Goal: Use online tool/utility: Utilize a website feature to perform a specific function

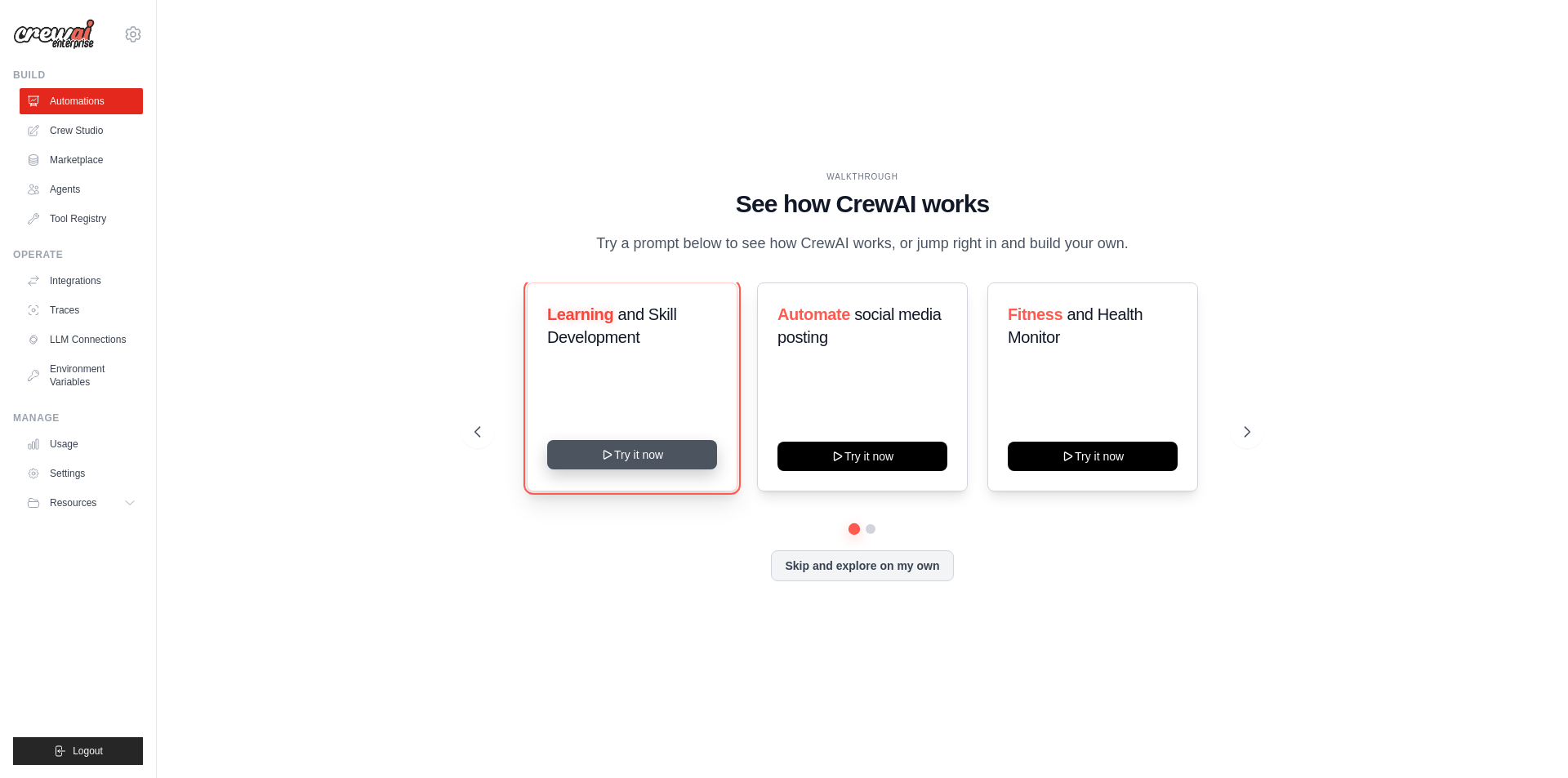
click at [676, 470] on button "Try it now" at bounding box center [632, 454] width 170 height 30
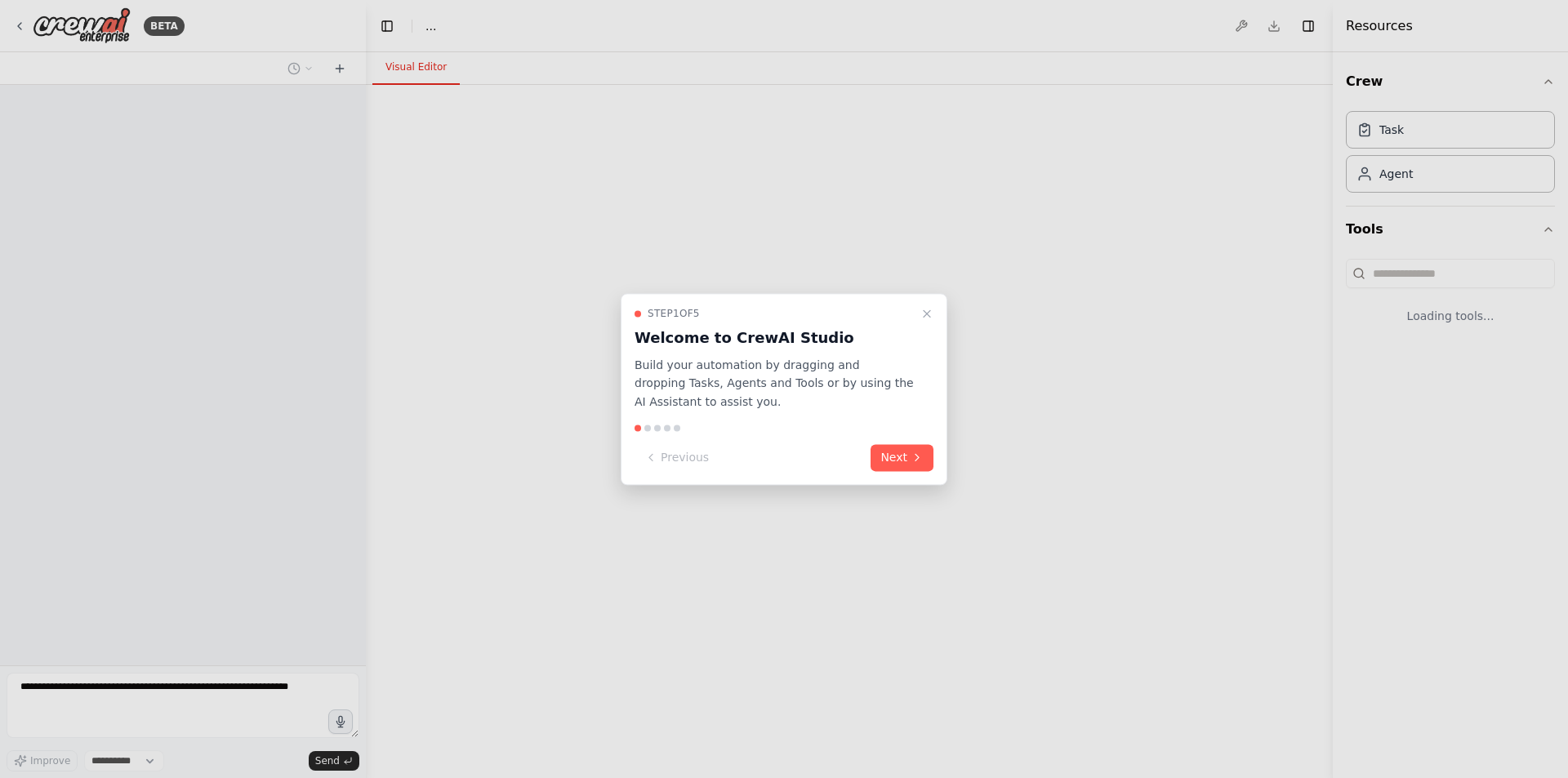
select select "****"
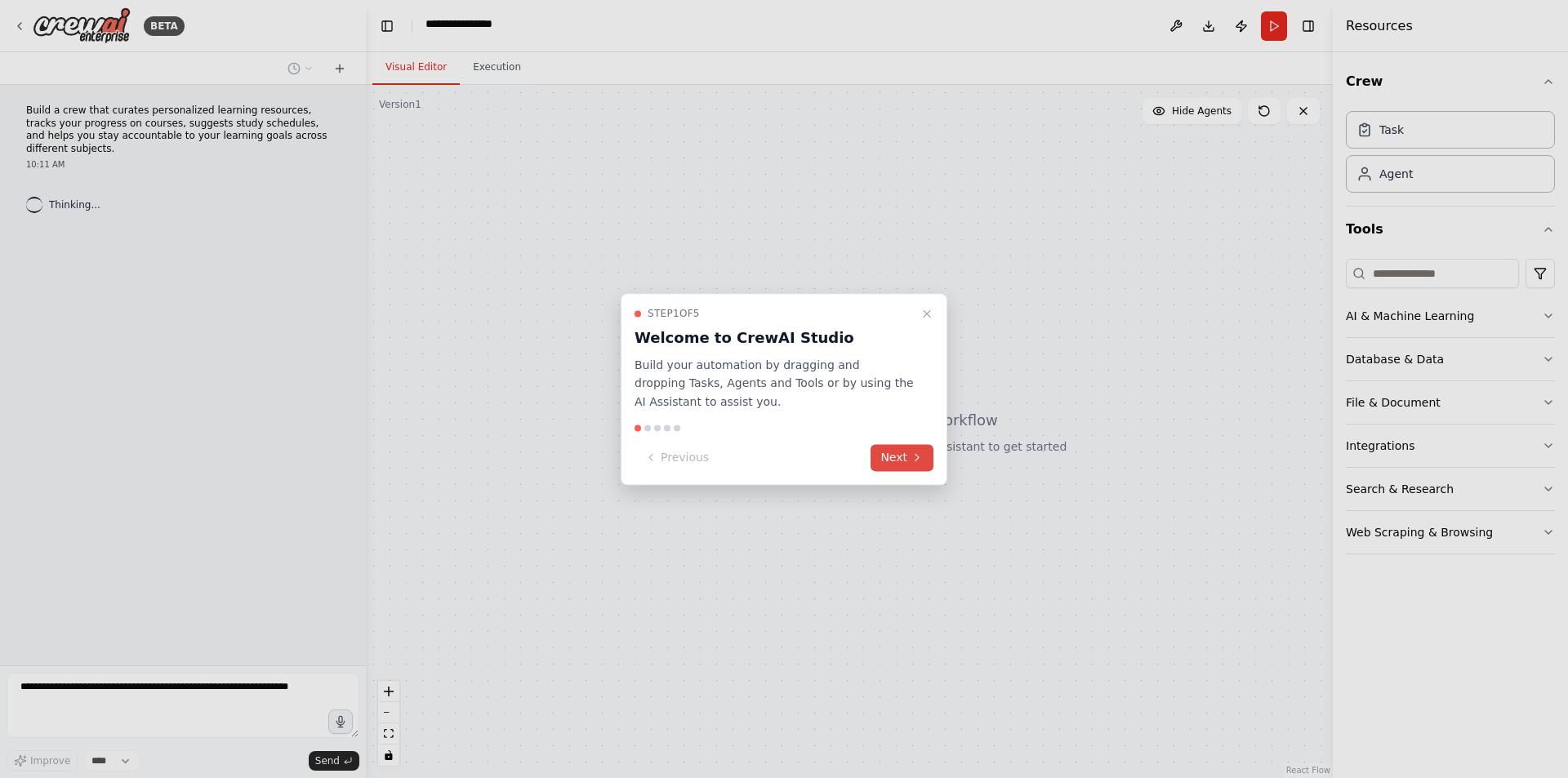
click at [890, 472] on button "Next" at bounding box center [902, 457] width 63 height 27
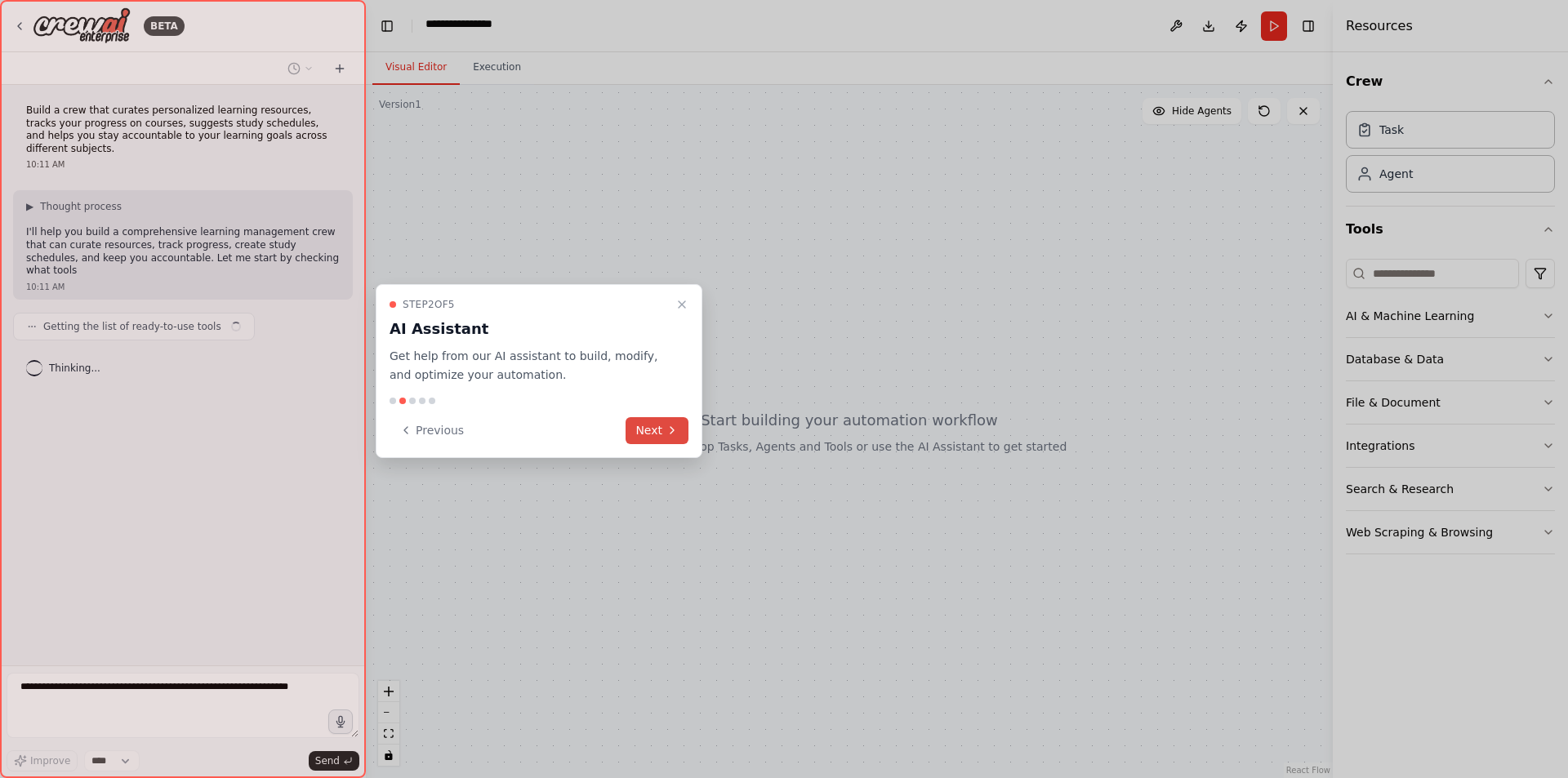
click at [670, 433] on icon at bounding box center [671, 430] width 3 height 7
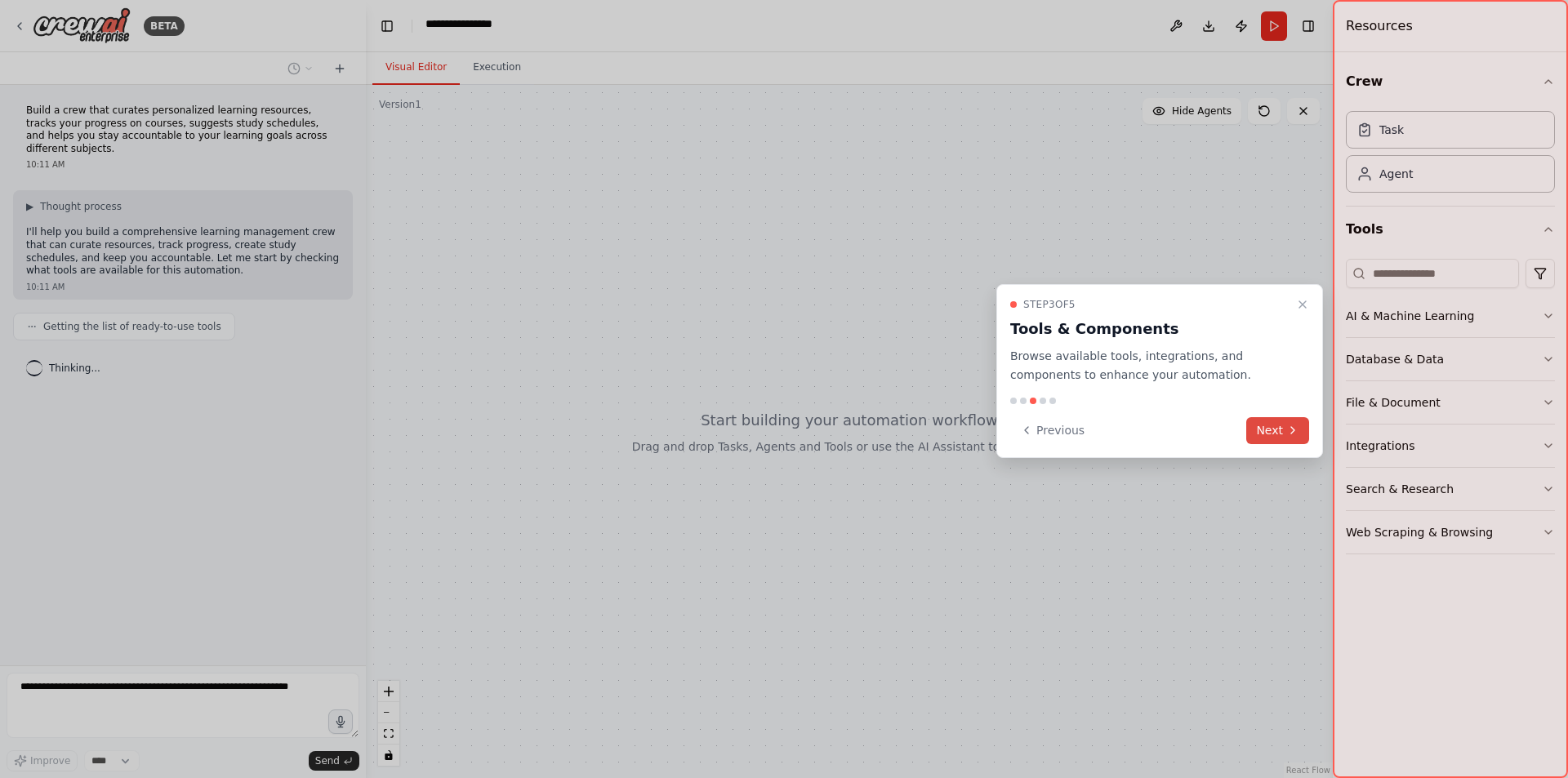
click at [1265, 444] on button "Next" at bounding box center [1278, 431] width 63 height 27
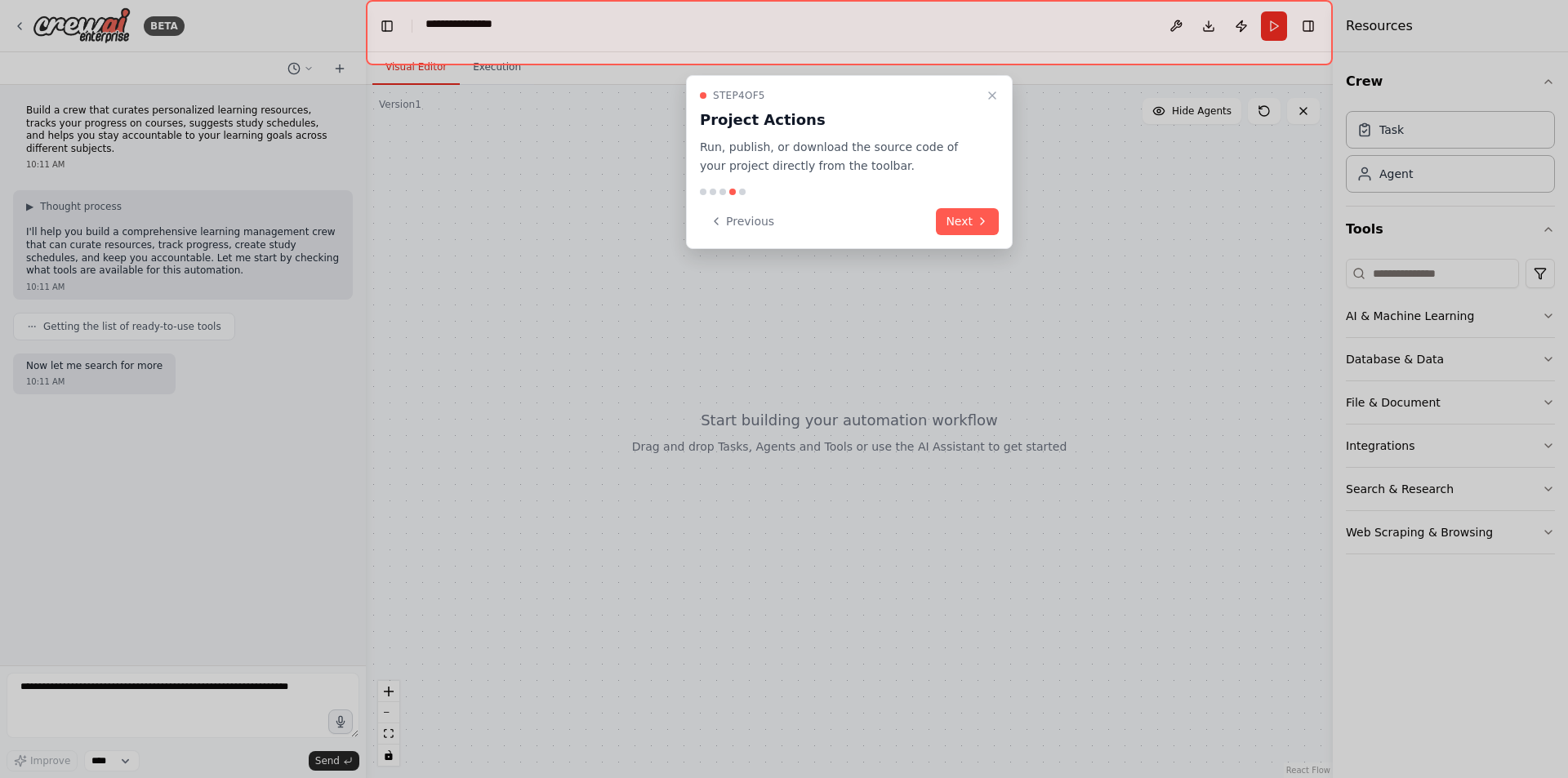
scroll to position [48, 0]
click at [953, 235] on button "Next" at bounding box center [968, 221] width 63 height 27
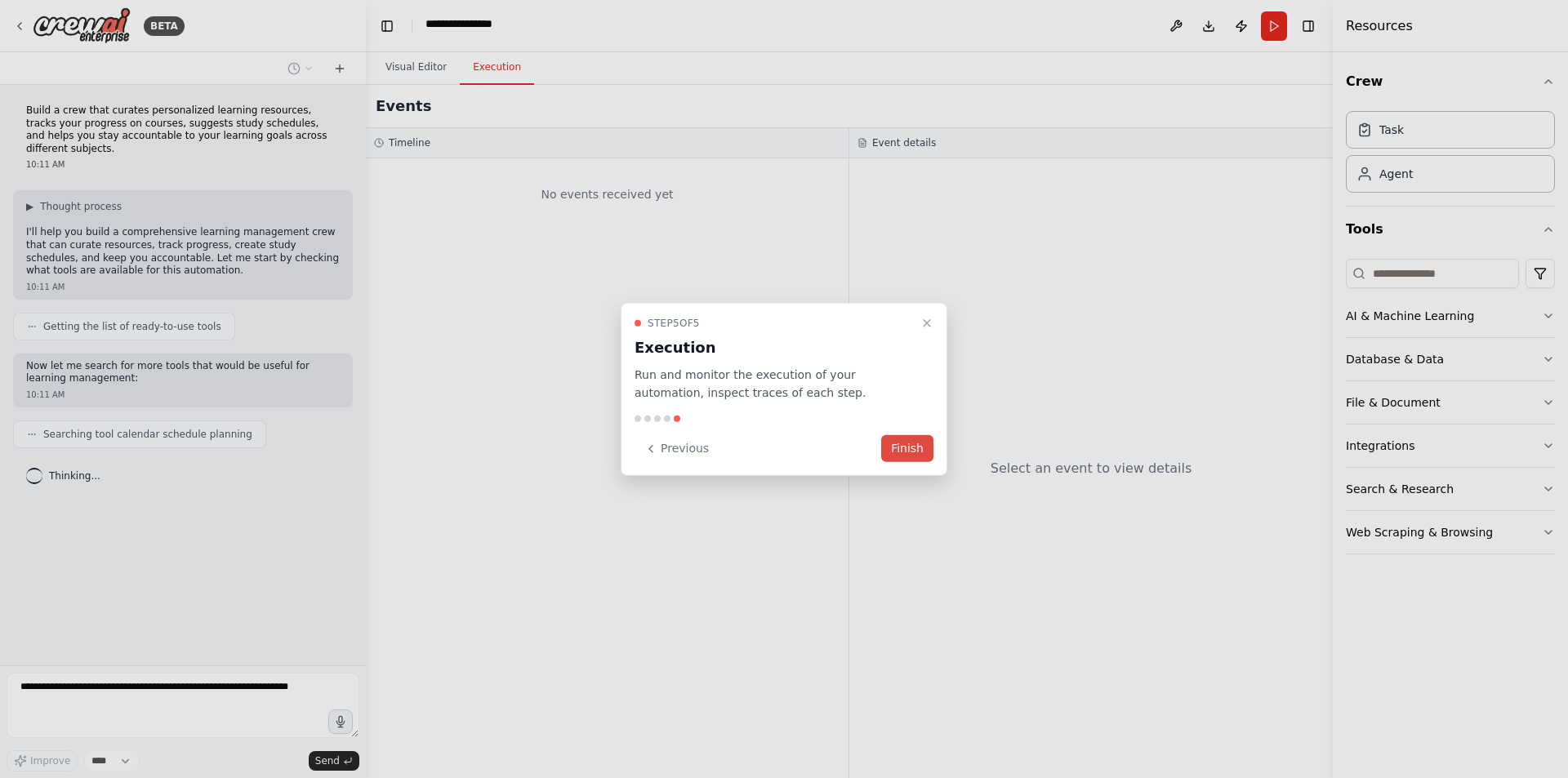
scroll to position [32, 0]
click at [917, 455] on button "Finish" at bounding box center [907, 449] width 52 height 27
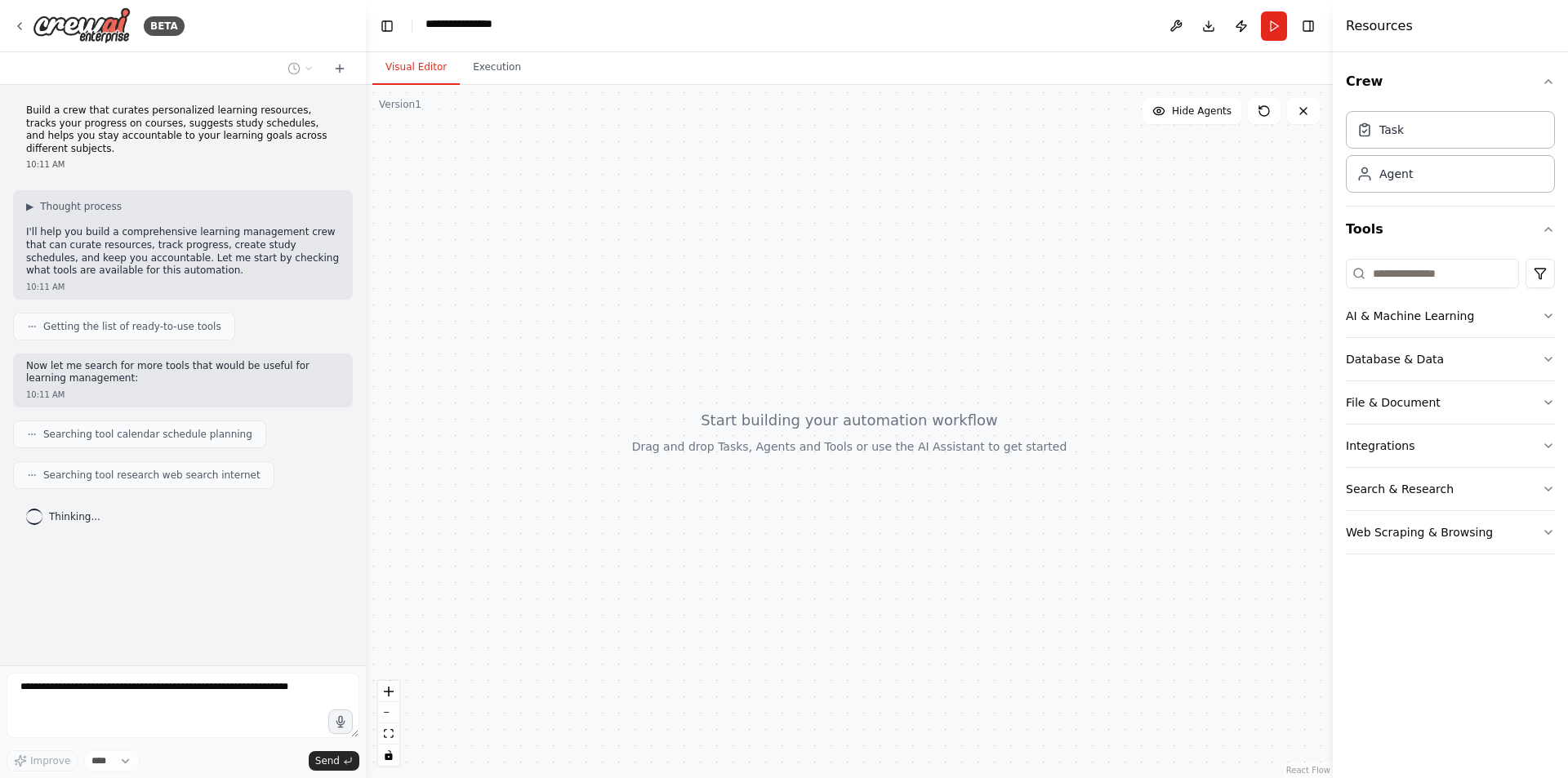
scroll to position [82, 0]
click at [504, 298] on div at bounding box center [848, 431] width 967 height 693
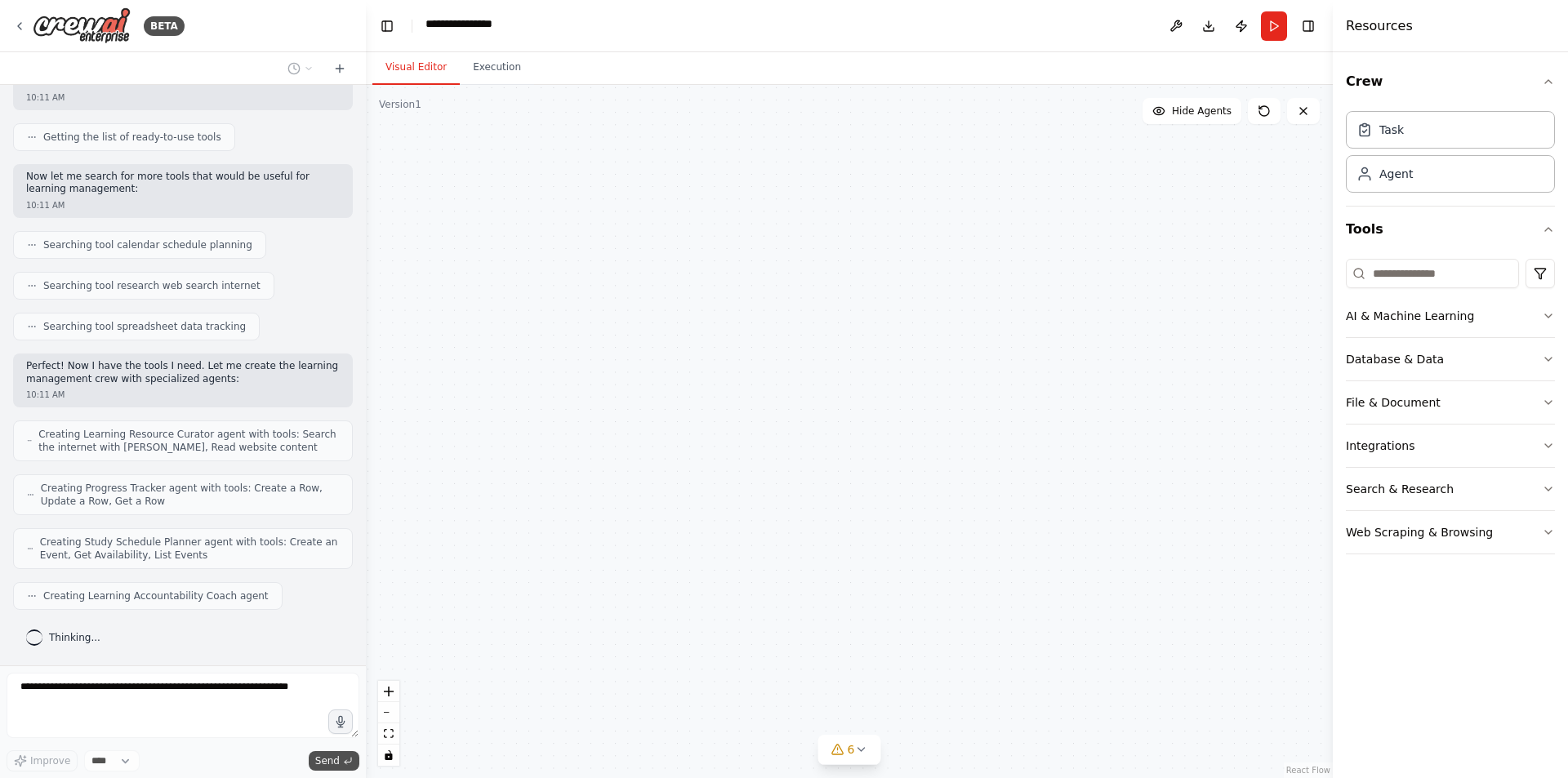
scroll to position [523, 0]
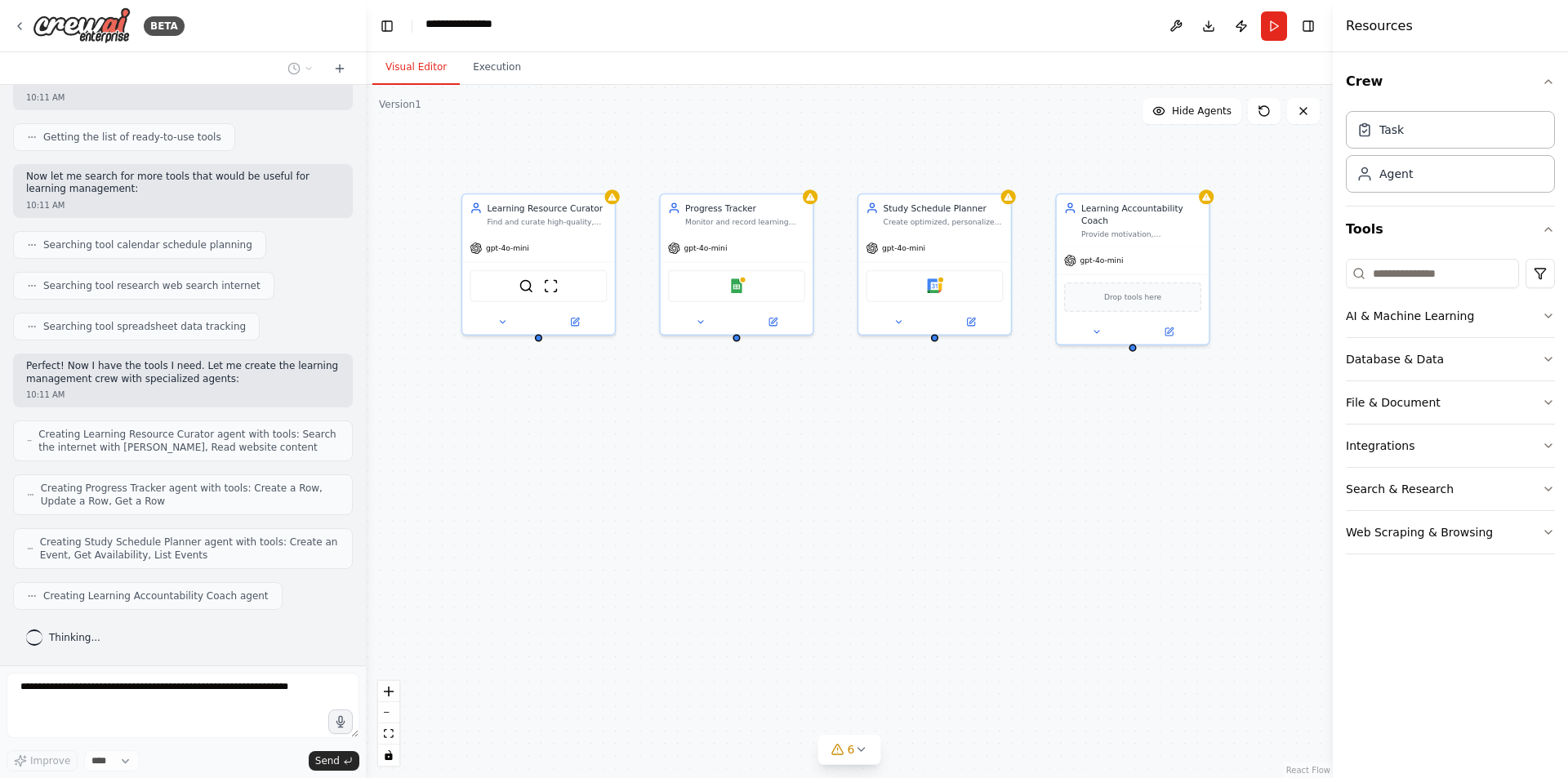
click at [764, 637] on div "Learning Resource Curator Find and curate high-quality, personalized learning r…" at bounding box center [848, 431] width 967 height 693
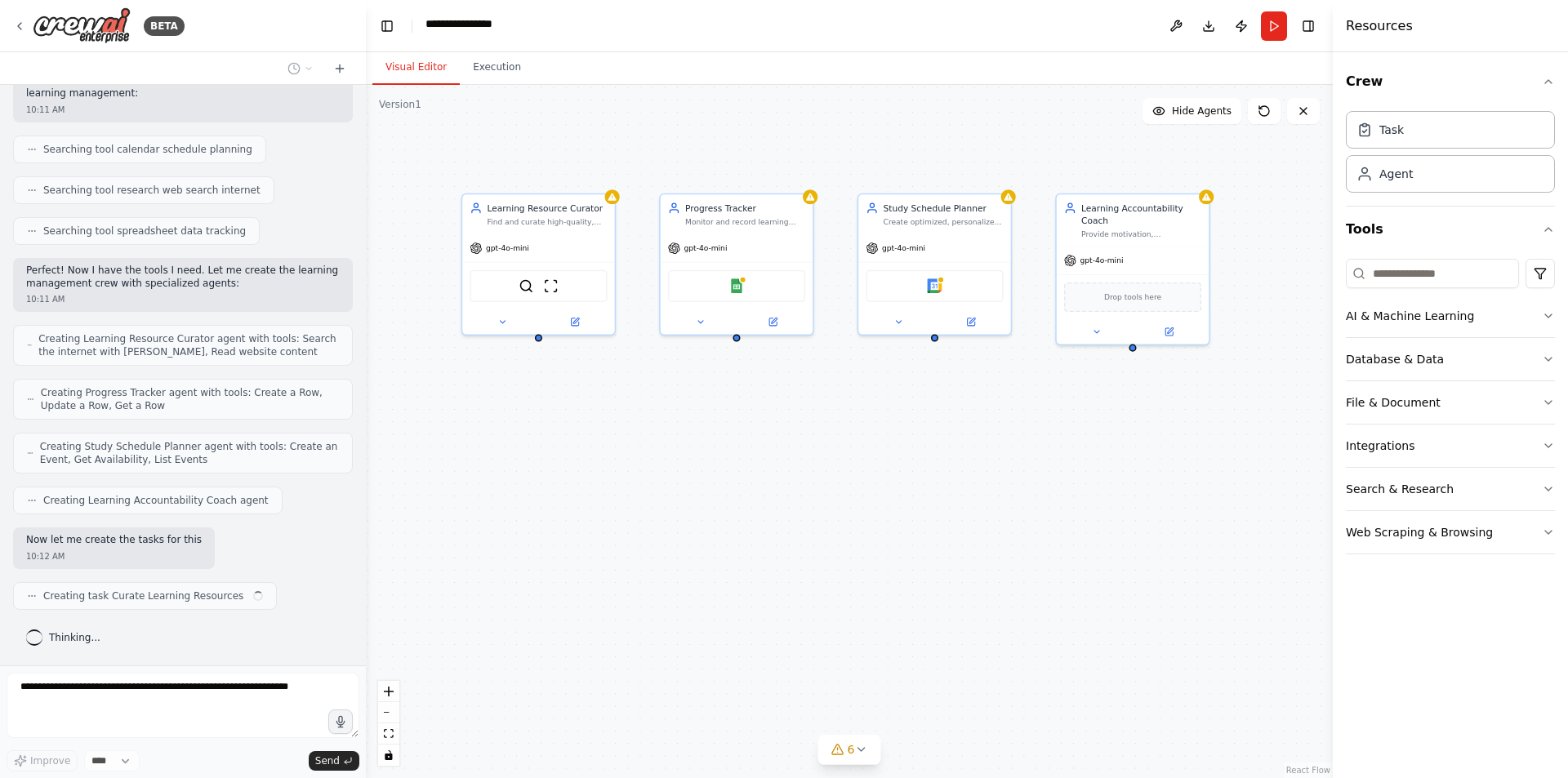
scroll to position [664, 0]
